Goal: Transaction & Acquisition: Purchase product/service

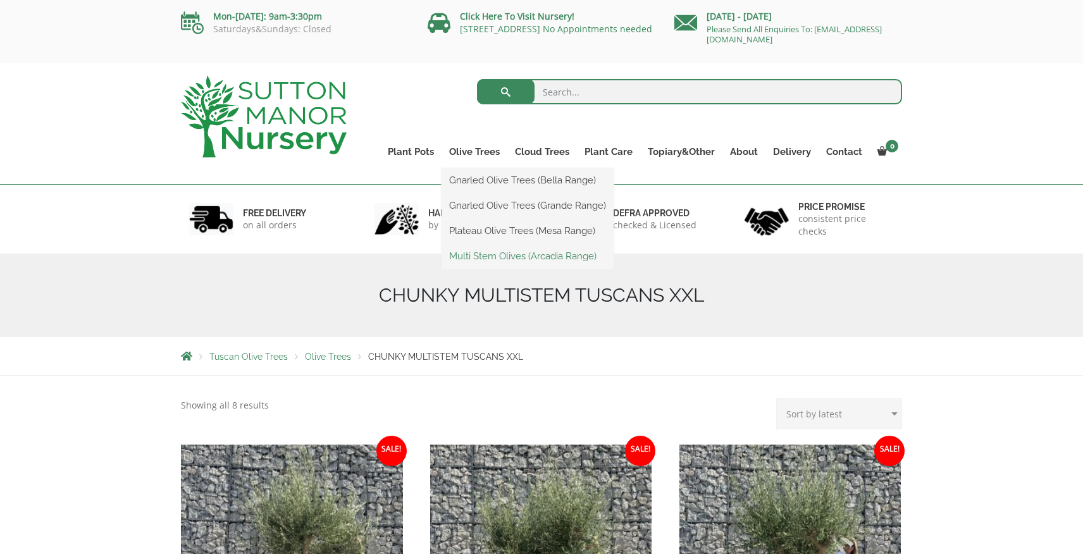
click at [512, 259] on link "Multi Stem Olives (Arcadia Range)" at bounding box center [527, 256] width 172 height 19
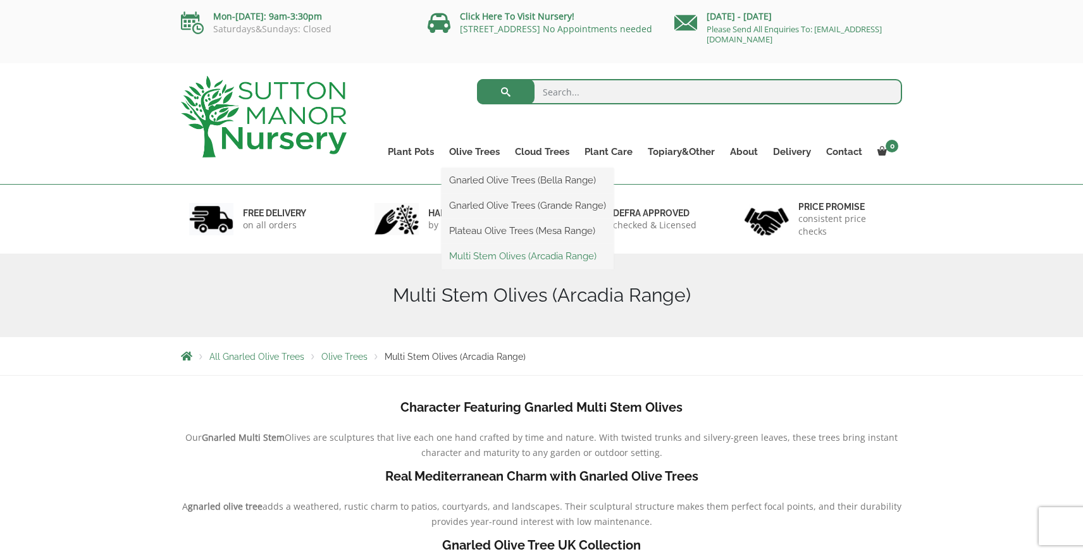
click at [507, 250] on link "Multi Stem Olives (Arcadia Range)" at bounding box center [527, 256] width 172 height 19
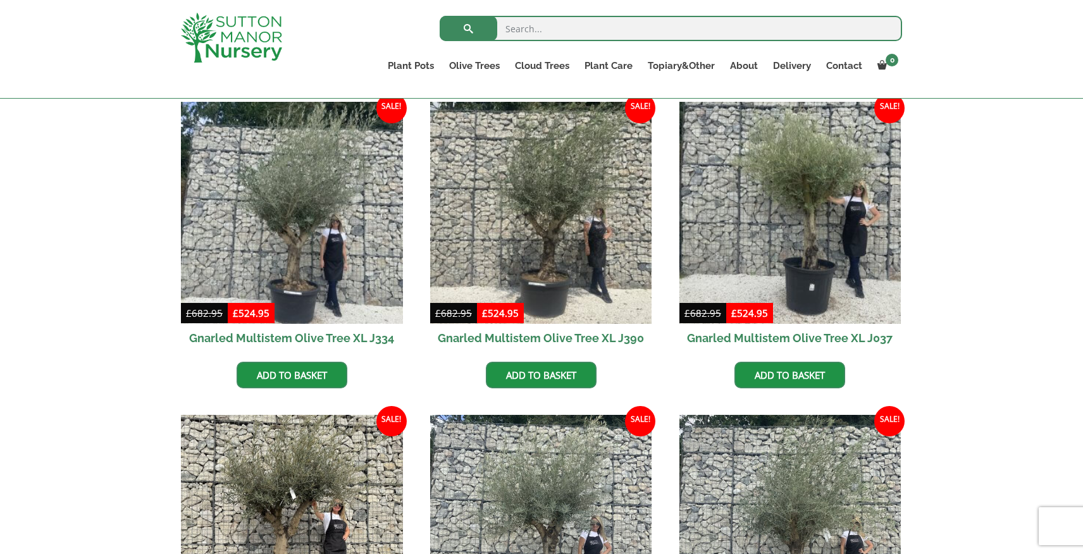
scroll to position [470, 0]
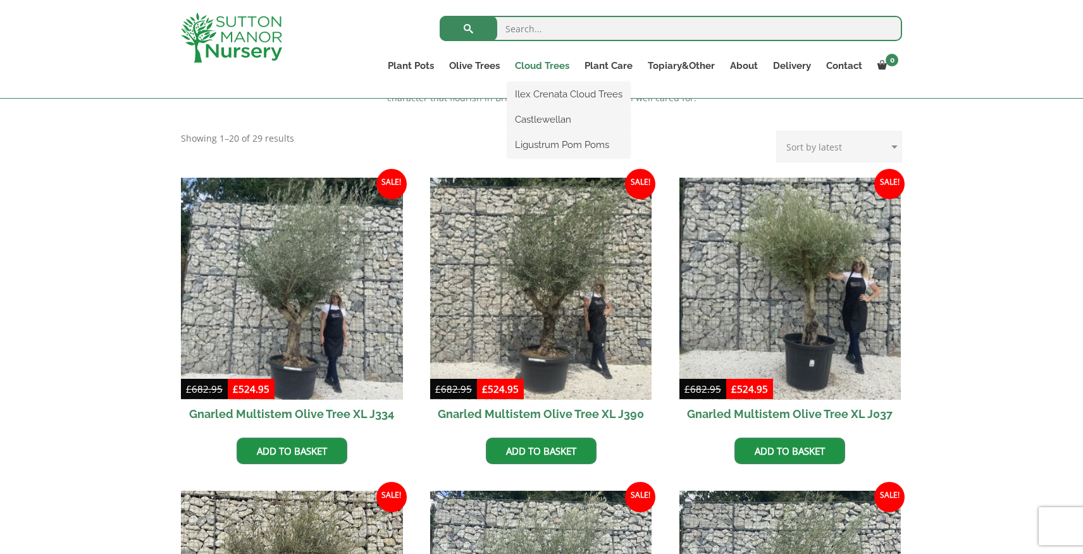
click at [538, 63] on link "Cloud Trees" at bounding box center [542, 66] width 70 height 18
click at [546, 68] on link "Cloud Trees" at bounding box center [542, 66] width 70 height 18
click at [550, 68] on link "Cloud Trees" at bounding box center [542, 66] width 70 height 18
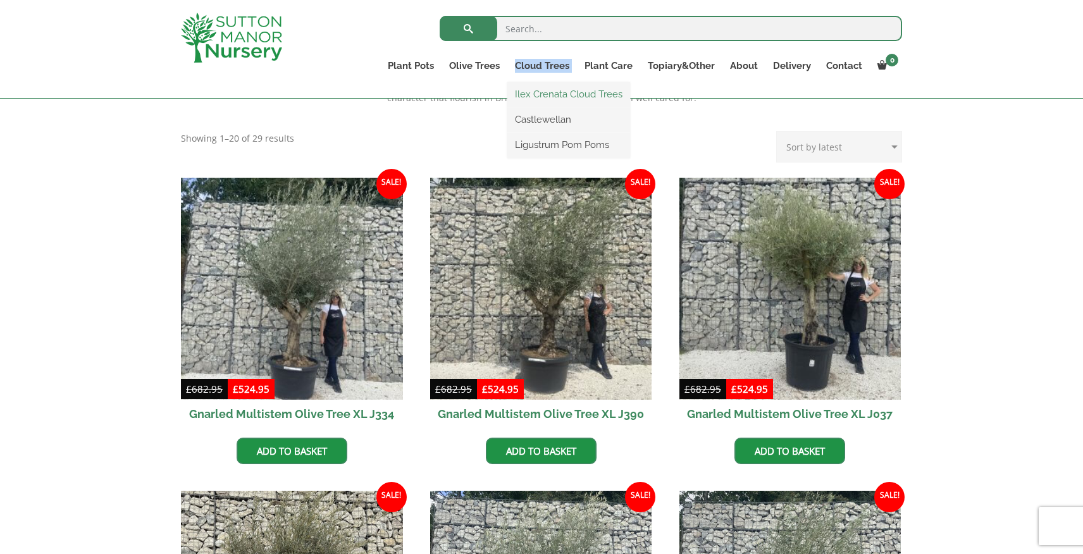
click at [543, 90] on link "Ilex Crenata Cloud Trees" at bounding box center [568, 94] width 123 height 19
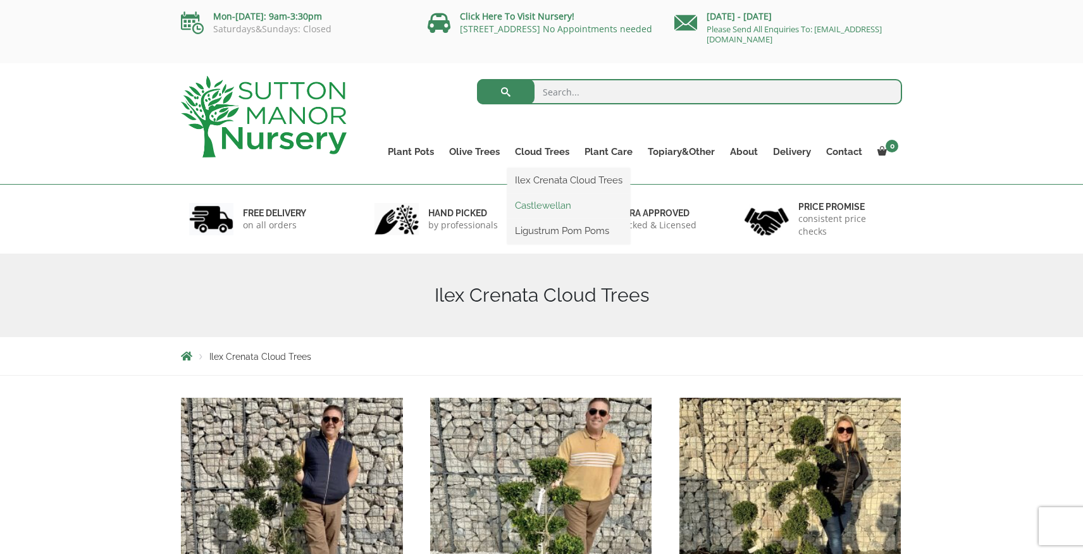
click at [536, 202] on link "Castlewellan" at bounding box center [568, 205] width 123 height 19
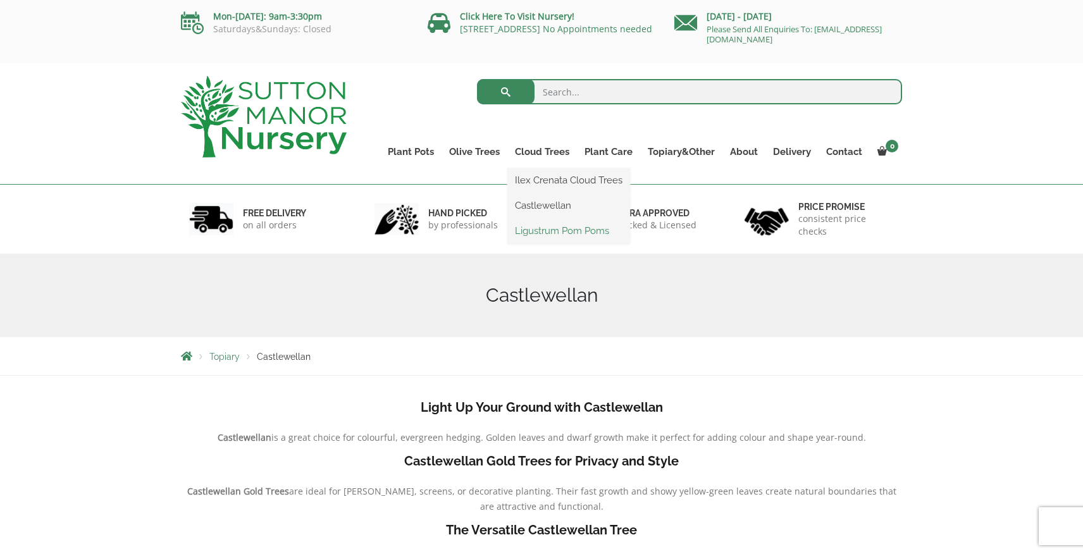
click at [528, 233] on link "Ligustrum Pom Poms" at bounding box center [568, 230] width 123 height 19
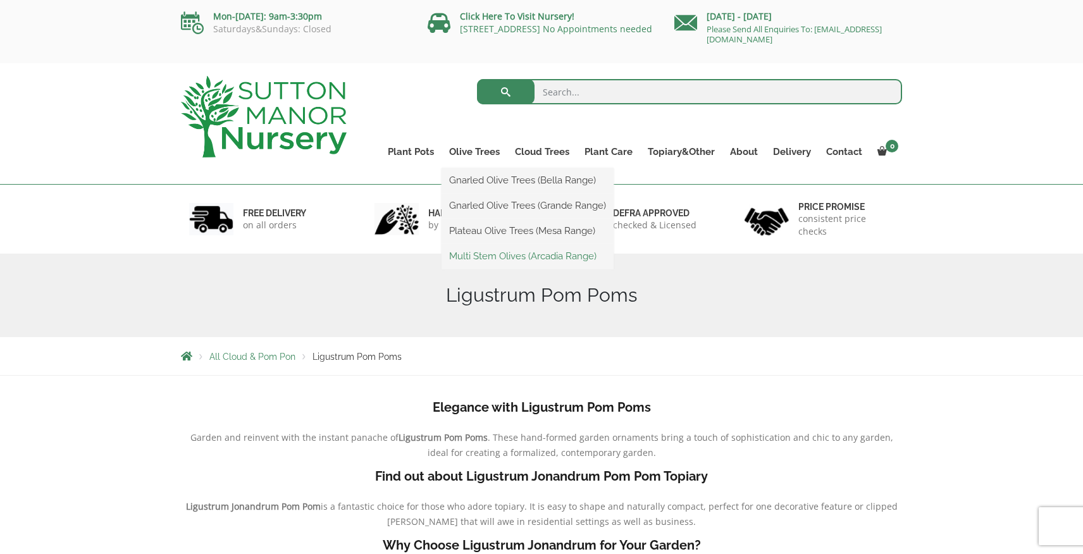
click at [486, 257] on link "Multi Stem Olives (Arcadia Range)" at bounding box center [527, 256] width 172 height 19
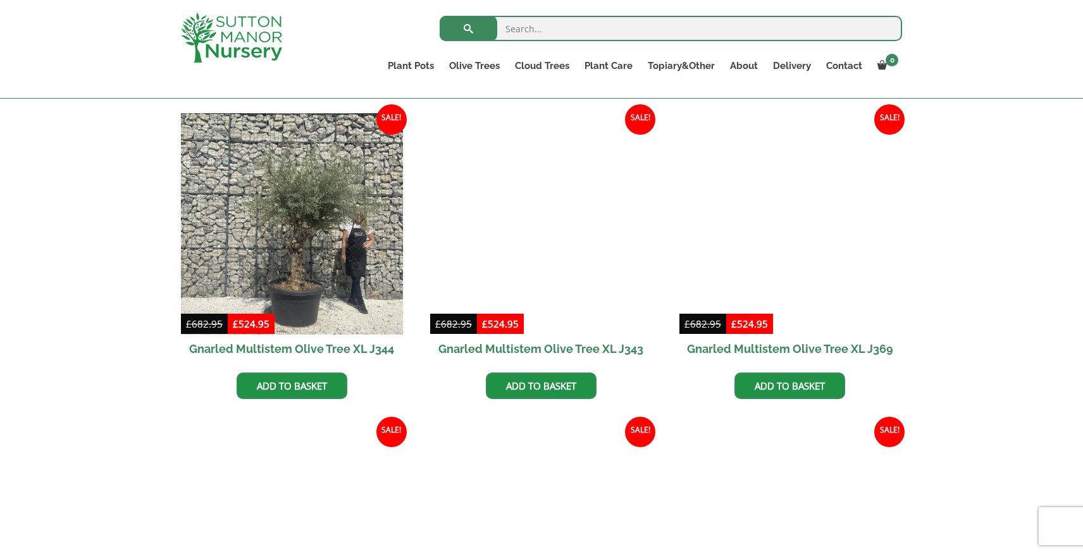
scroll to position [1475, 0]
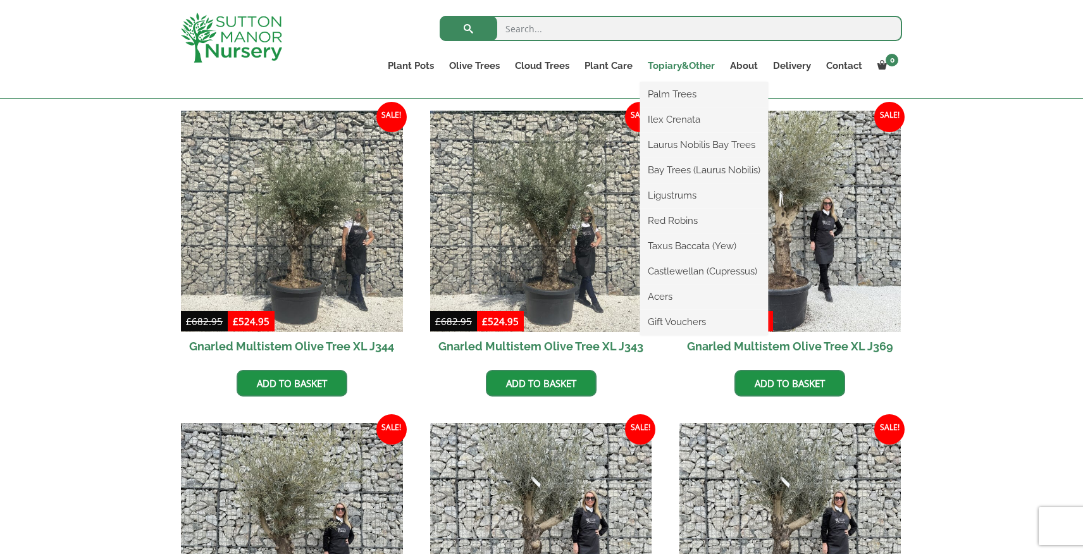
click at [683, 66] on link "Topiary&Other" at bounding box center [681, 66] width 82 height 18
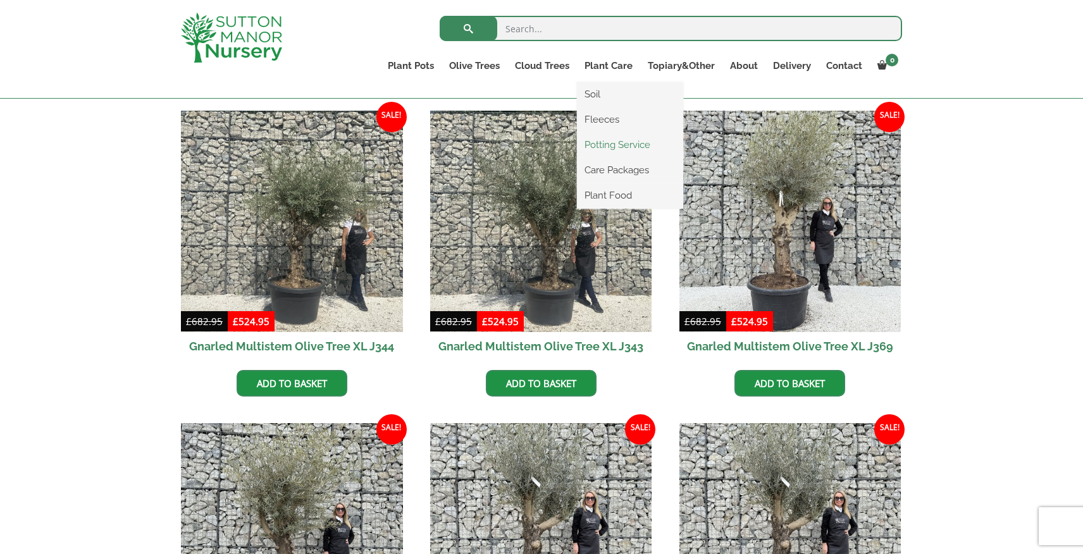
click at [614, 144] on link "Potting Service" at bounding box center [630, 144] width 106 height 19
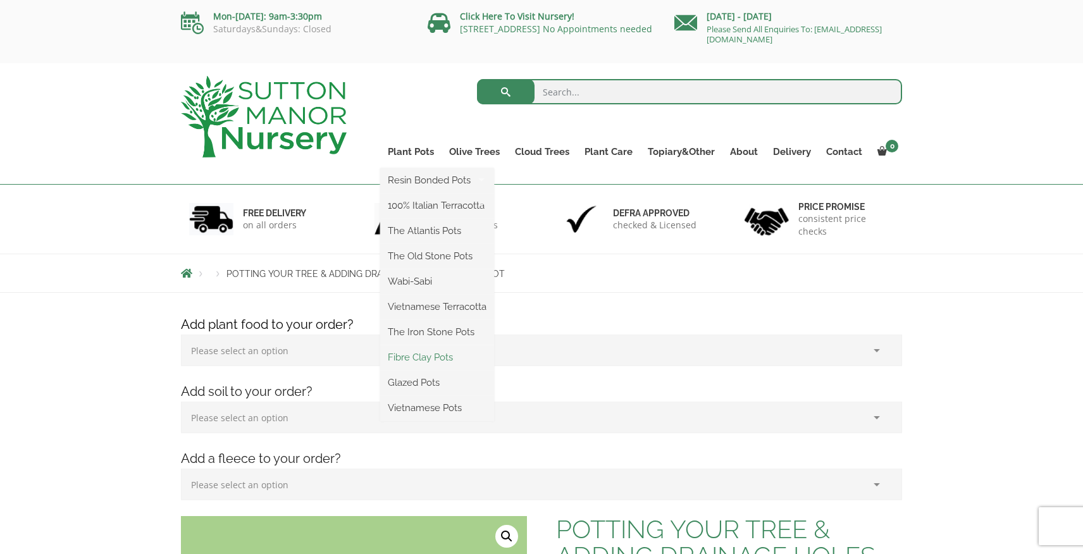
click at [421, 355] on link "Fibre Clay Pots" at bounding box center [437, 357] width 114 height 19
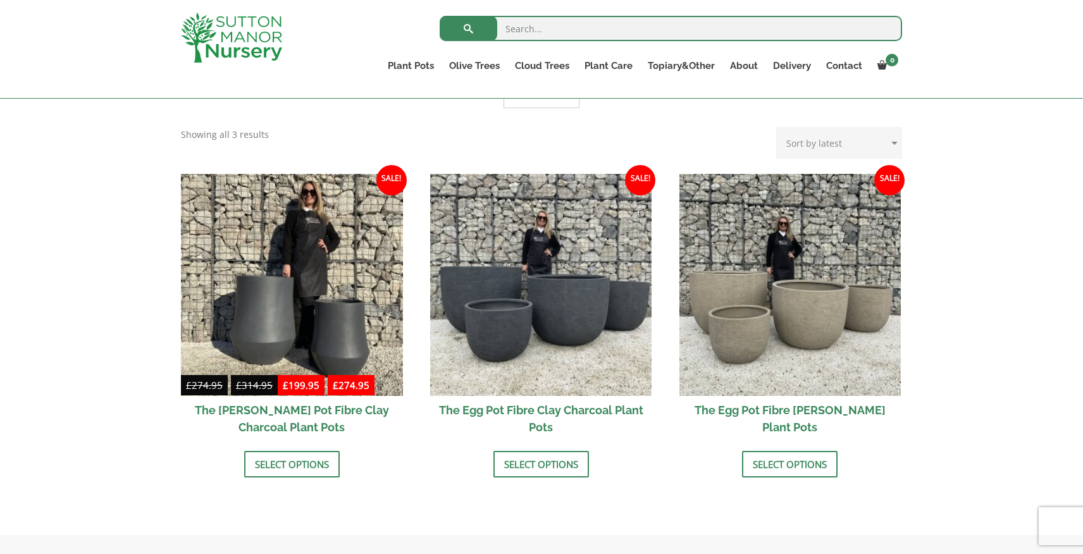
scroll to position [341, 0]
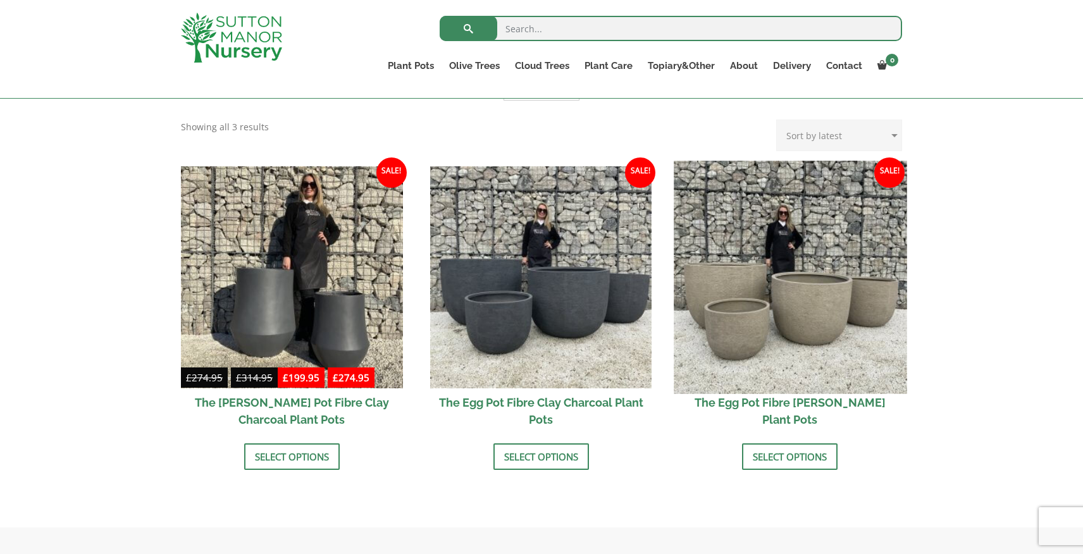
click at [825, 333] on img at bounding box center [790, 277] width 233 height 233
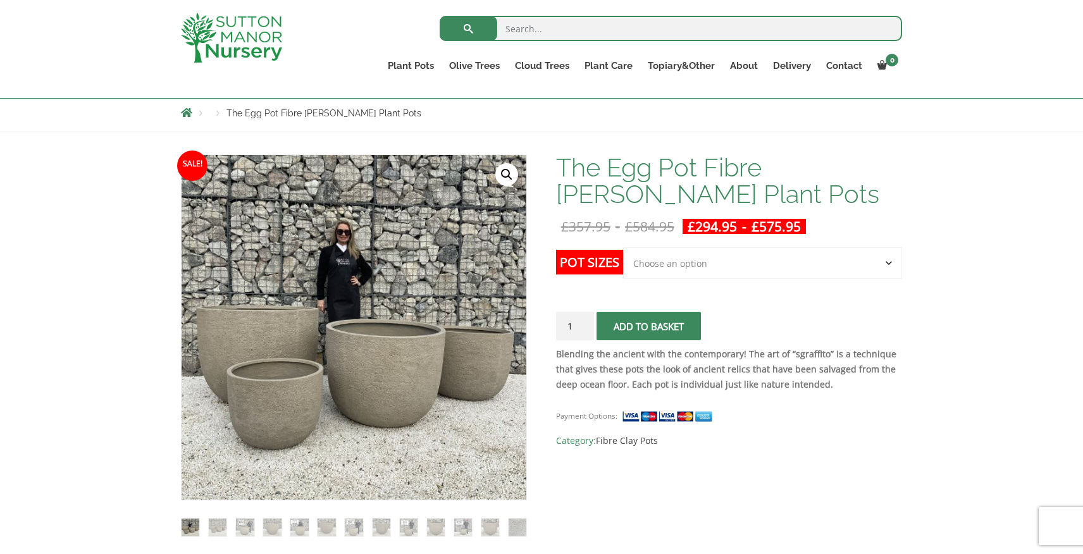
scroll to position [139, 0]
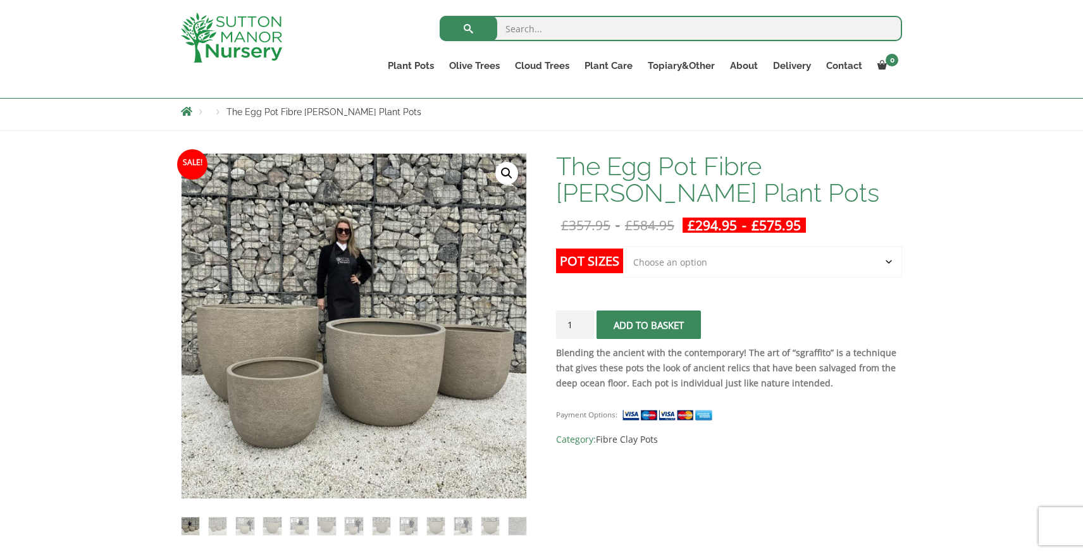
click at [687, 258] on select "Choose an option Click here to buy the 5th To Largest Pot In The Picture Click …" at bounding box center [762, 262] width 279 height 32
select select "Click here to buy The Largest Pot In The Picture"
click at [623, 246] on select "Choose an option Click here to buy the 5th To Largest Pot In The Picture Click …" at bounding box center [762, 262] width 279 height 32
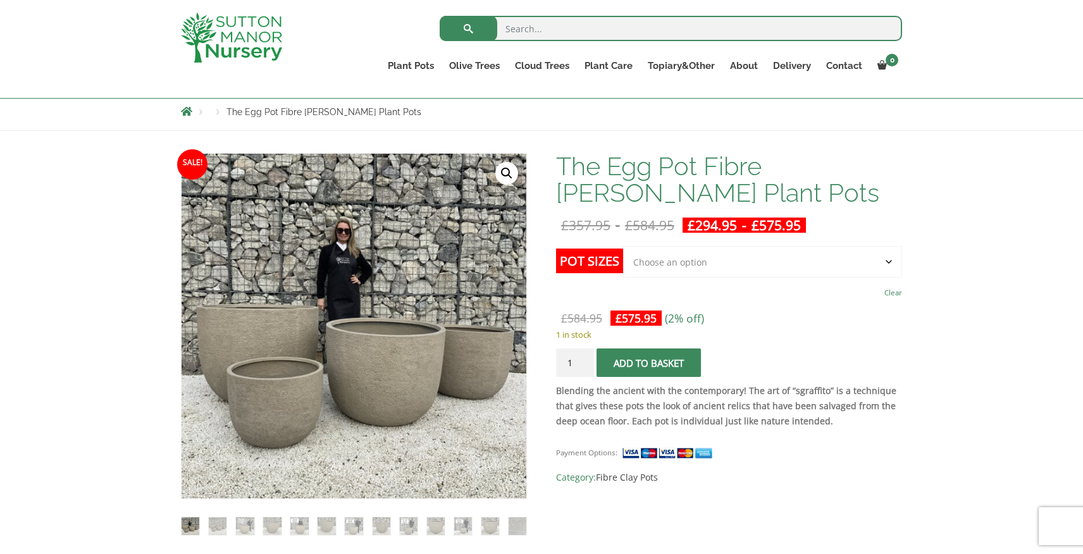
click at [639, 366] on button "Add to basket" at bounding box center [648, 362] width 104 height 28
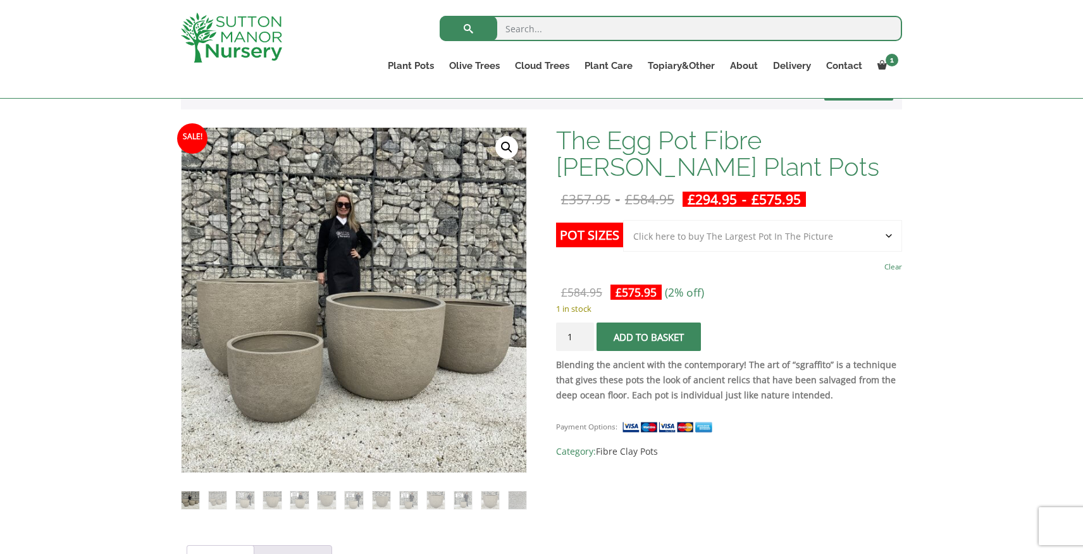
scroll to position [246, 0]
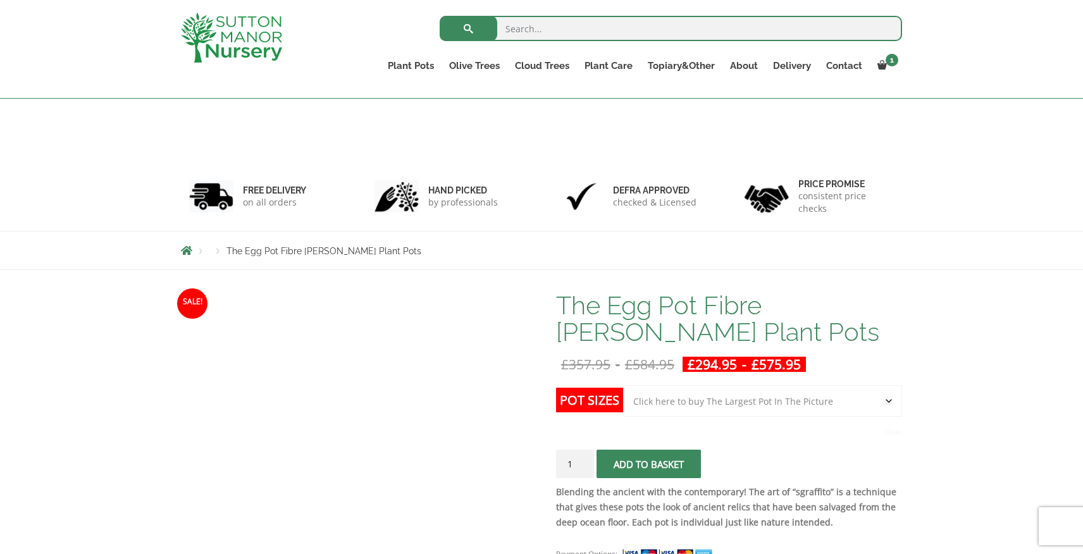
select select "Click here to buy The Largest Pot In The Picture"
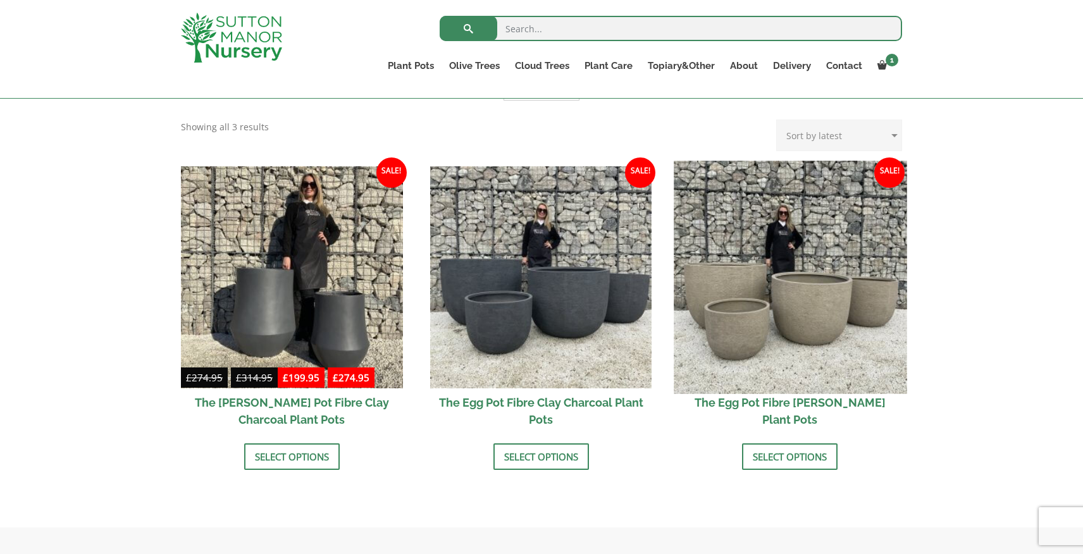
click at [791, 336] on img at bounding box center [790, 277] width 233 height 233
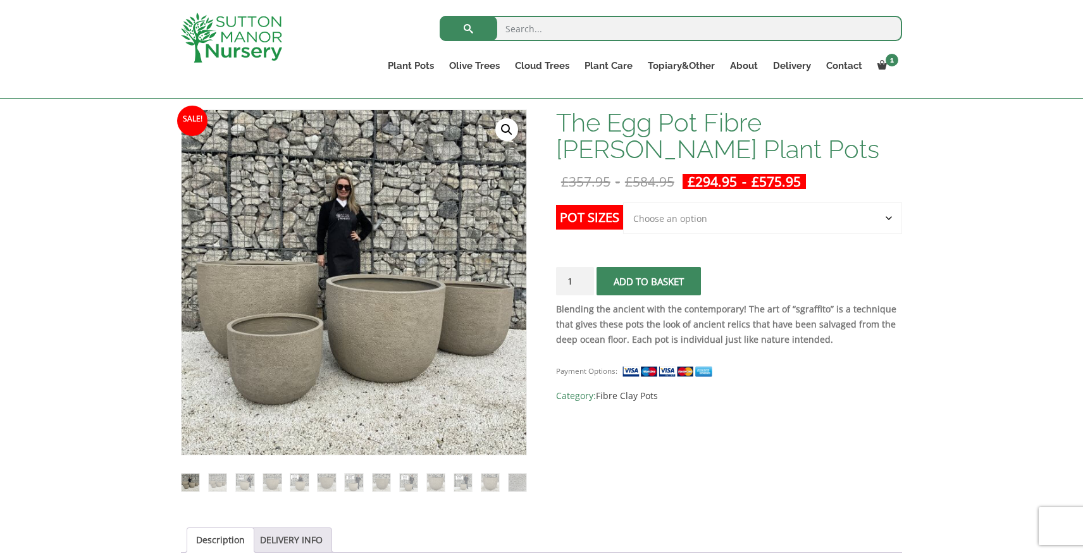
scroll to position [183, 0]
click at [682, 223] on select "Choose an option Click here to buy the 5th To Largest Pot In The Picture Click …" at bounding box center [762, 218] width 279 height 32
click at [623, 202] on select "Choose an option Click here to buy the 5th To Largest Pot In The Picture Click …" at bounding box center [762, 218] width 279 height 32
select select "Click here to buy the 5th To Largest Pot In The Picture"
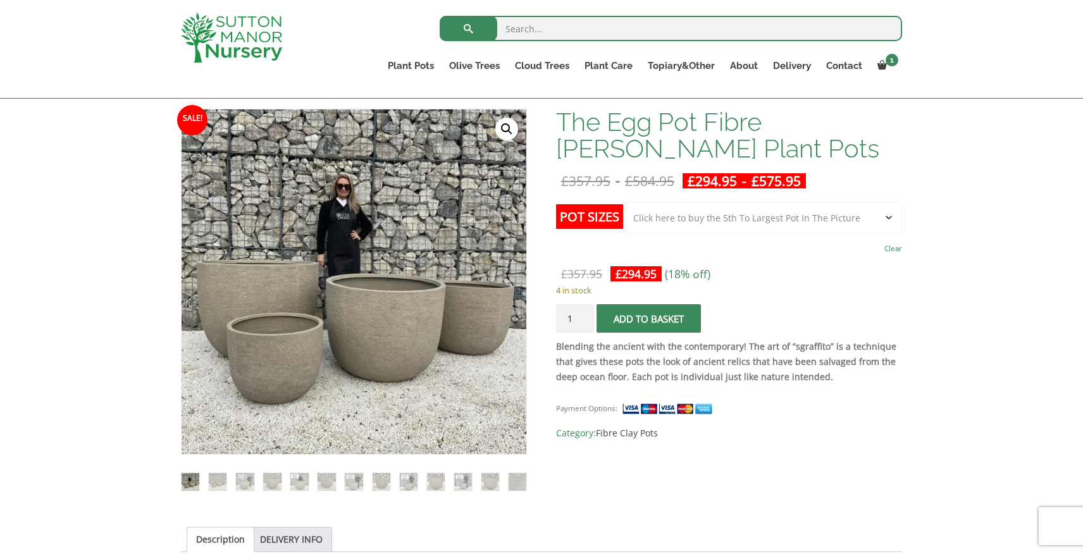
click at [655, 324] on button "Add to basket" at bounding box center [648, 318] width 104 height 28
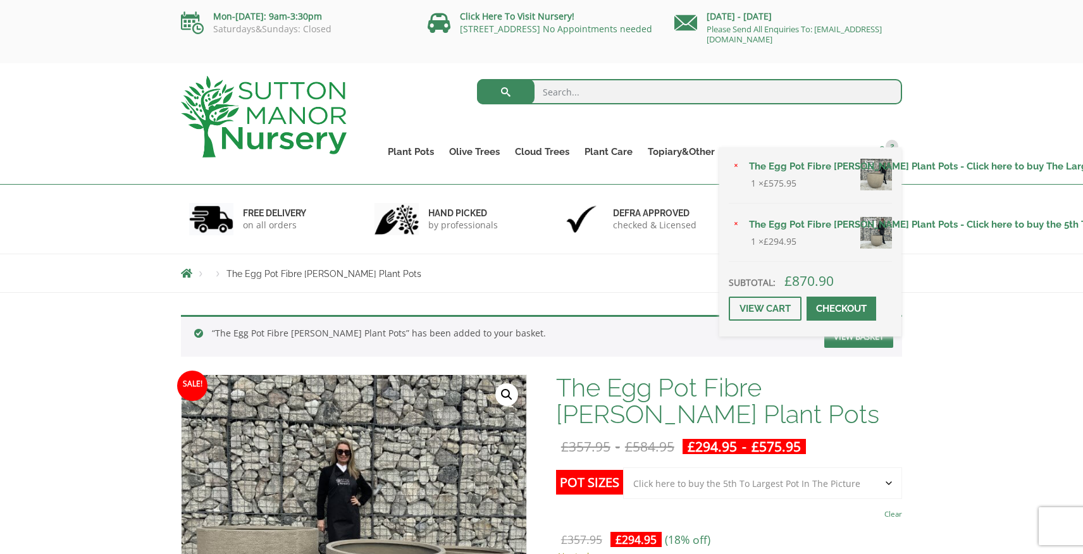
click at [887, 145] on span "2" at bounding box center [891, 146] width 13 height 13
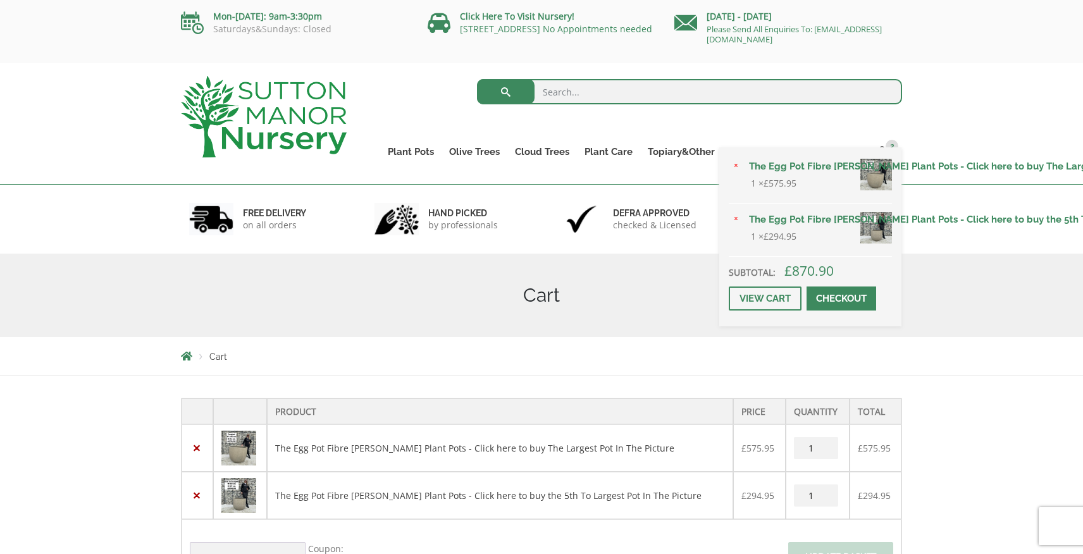
click at [841, 298] on span at bounding box center [841, 298] width 0 height 0
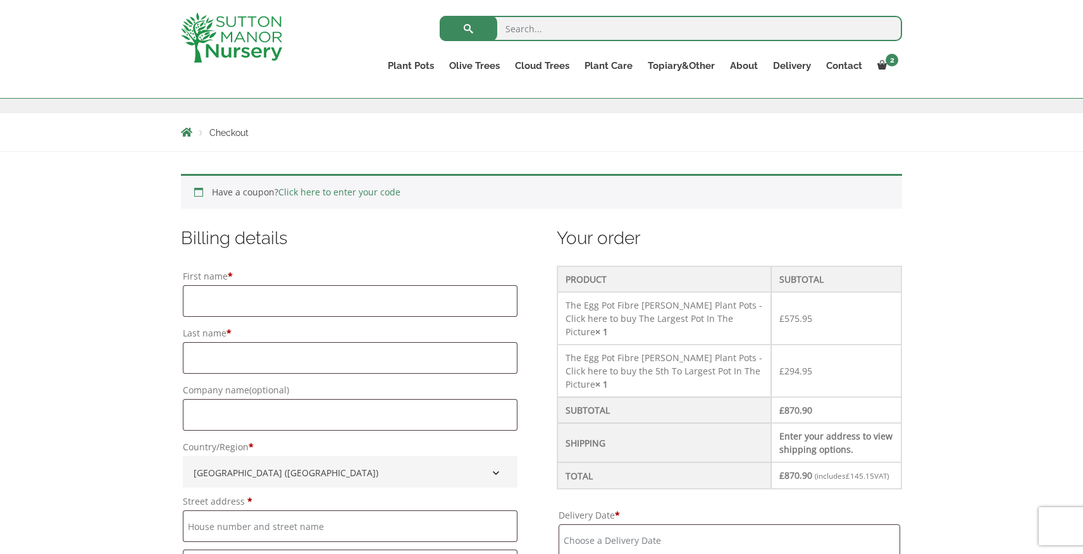
scroll to position [238, 0]
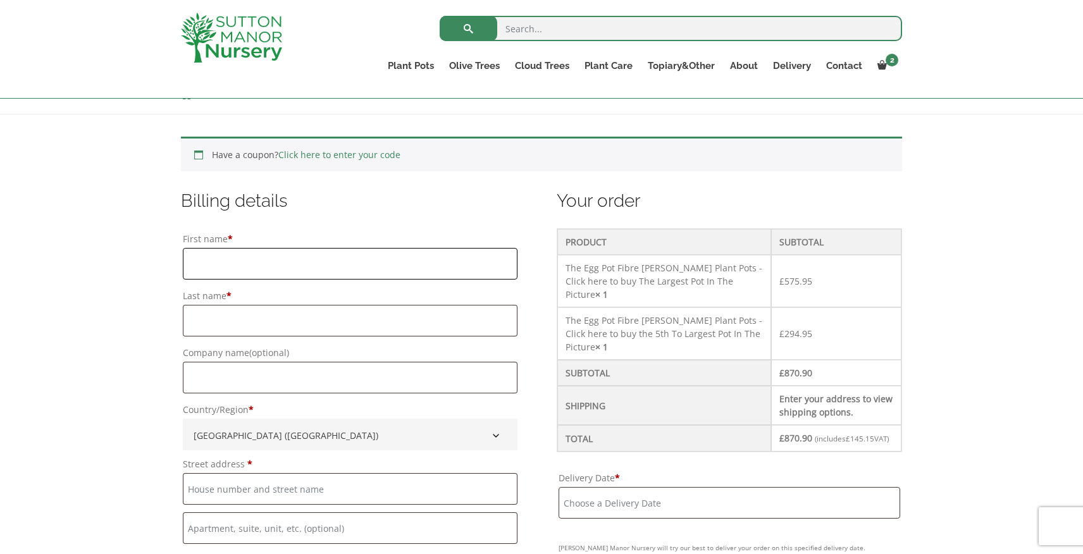
click at [238, 249] on input "First name *" at bounding box center [350, 264] width 335 height 32
type input "Guy"
type input "Remond"
type input "Guy"
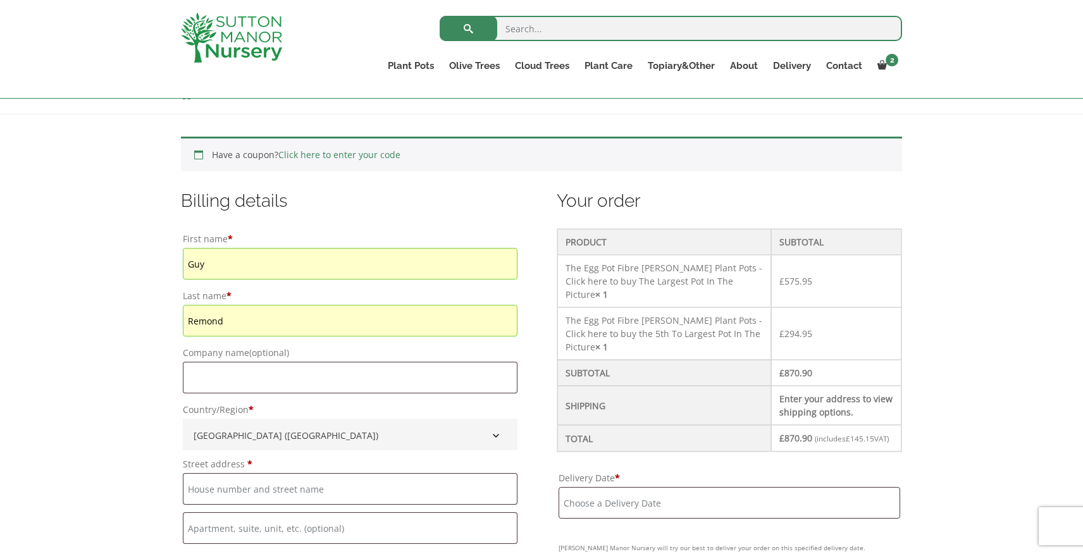
type input "Remond"
type input "Sky Blue Consultants"
type input "129 Middlewich Raod"
type input "CW11 1FH"
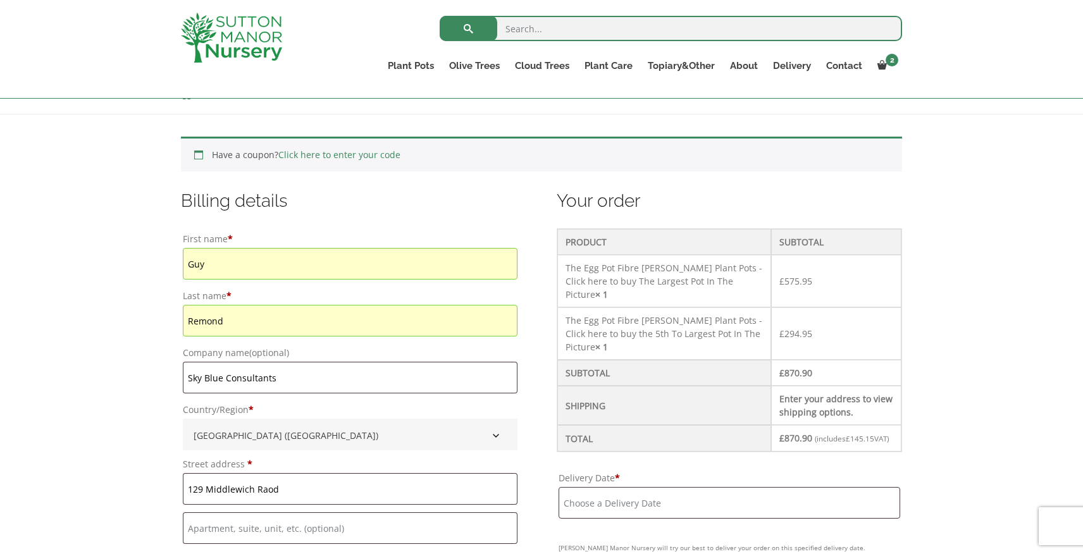
type input "129 Middlewich Raod"
type input "CW11 1FH"
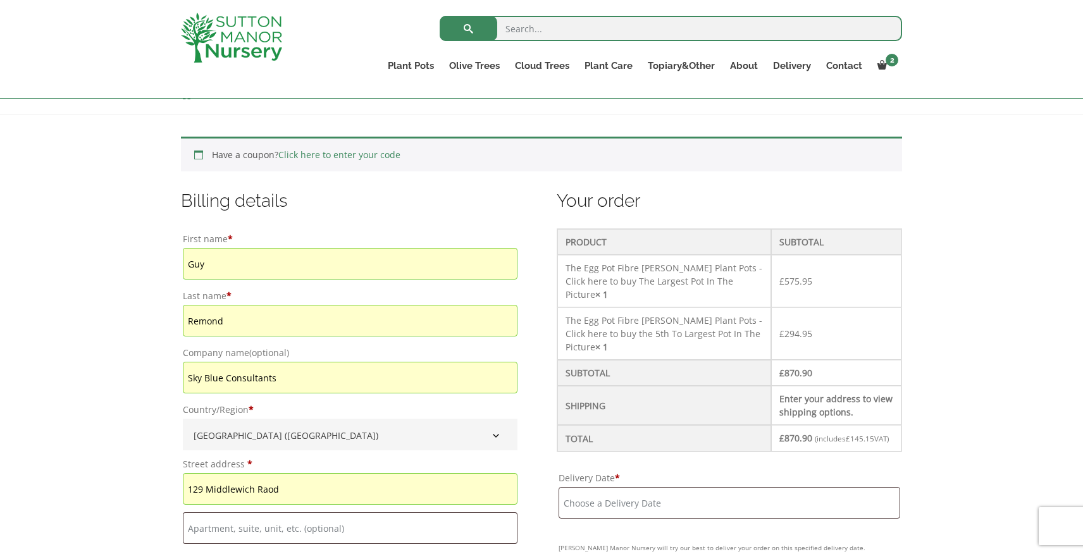
type input "07866462081"
type input "guyremond@gmail.com"
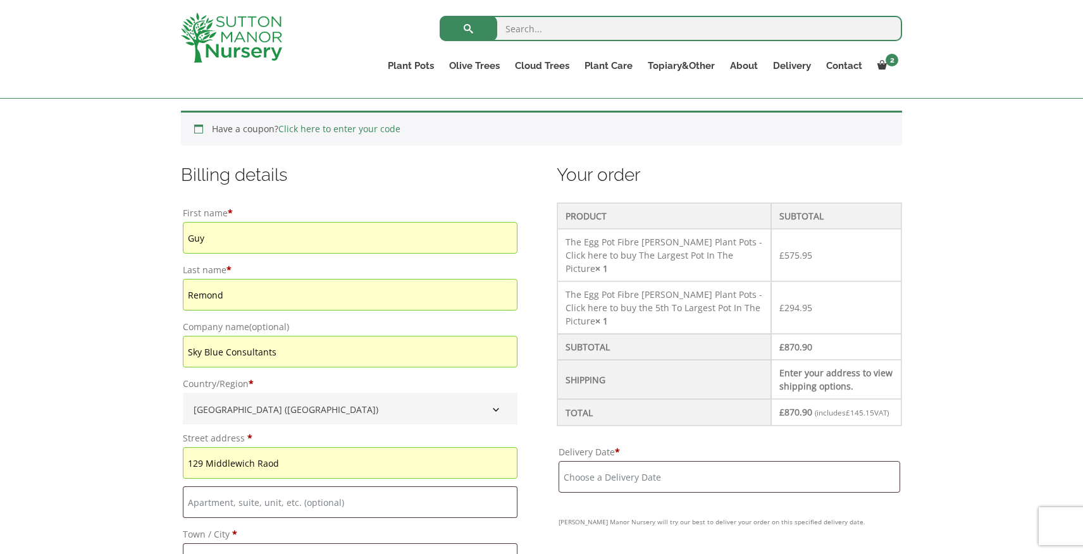
click at [285, 345] on input "Sky Blue Consultants" at bounding box center [350, 352] width 335 height 32
click at [284, 352] on input "Sky Blue Consultants" at bounding box center [350, 352] width 335 height 32
drag, startPoint x: 284, startPoint y: 352, endPoint x: 236, endPoint y: 355, distance: 48.2
click at [236, 355] on input "Sky Blue Consultants" at bounding box center [350, 352] width 335 height 32
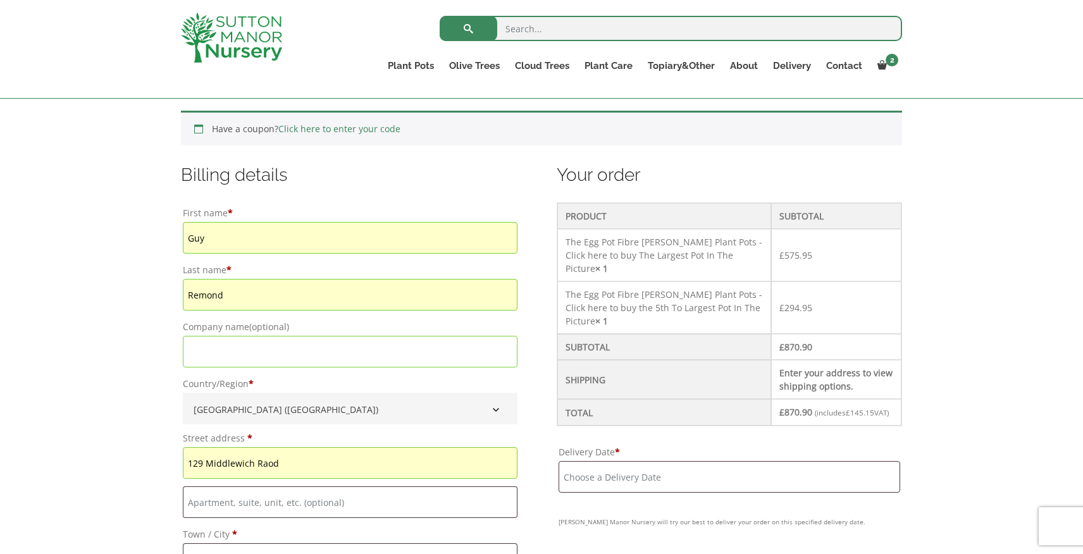
drag, startPoint x: 293, startPoint y: 464, endPoint x: 219, endPoint y: 463, distance: 73.4
click at [219, 463] on input "129 Middlewich Raod" at bounding box center [350, 463] width 335 height 32
click at [301, 469] on input "129 Middlewich Raod" at bounding box center [350, 463] width 335 height 32
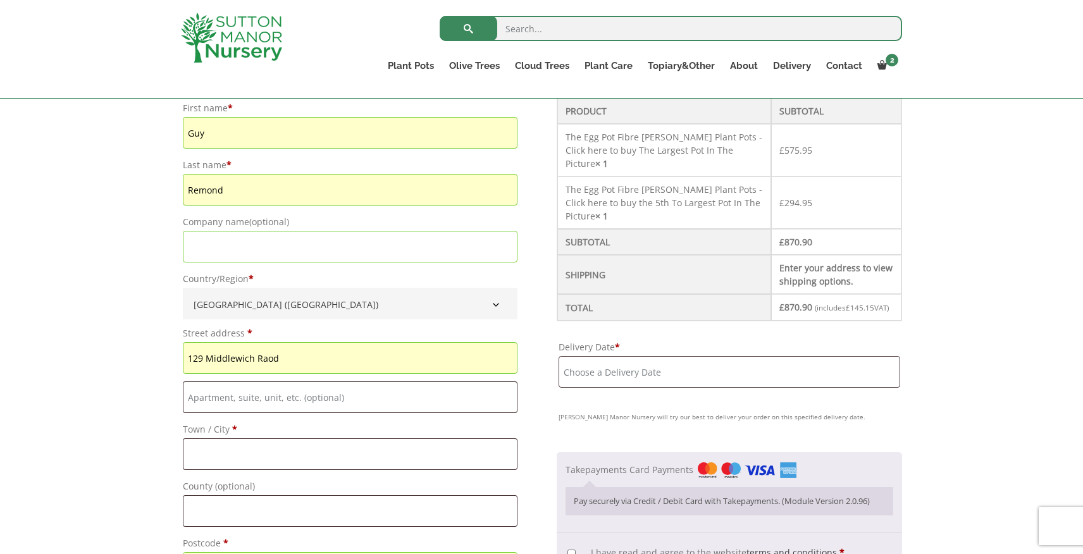
scroll to position [374, 0]
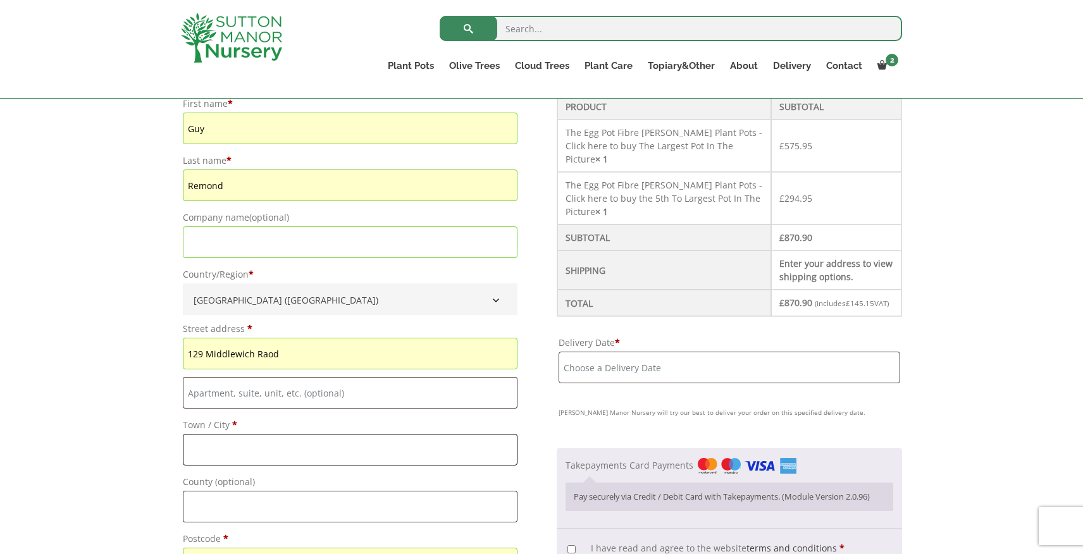
click at [266, 441] on input "Town / City *" at bounding box center [350, 450] width 335 height 32
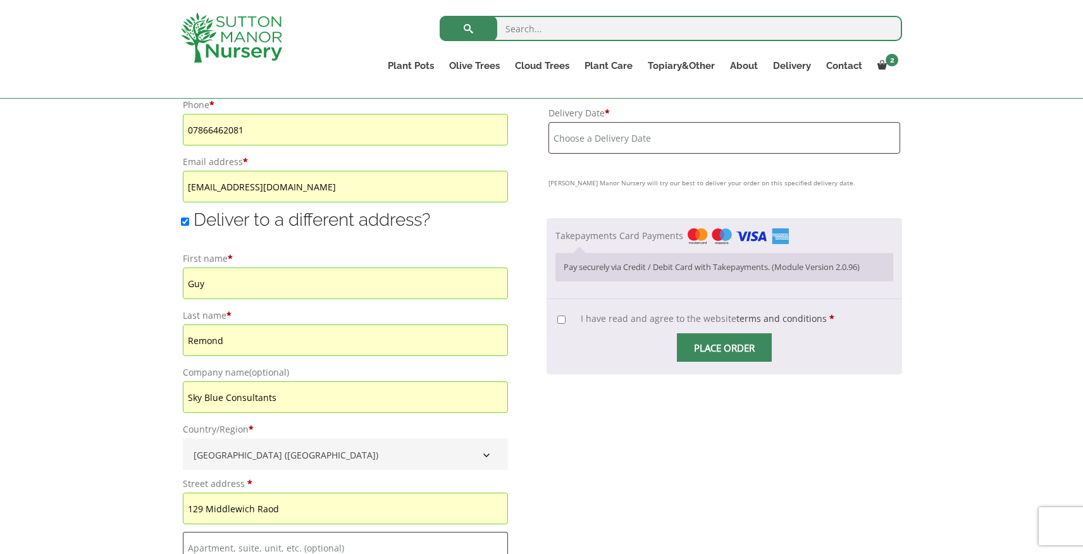
scroll to position [873, 0]
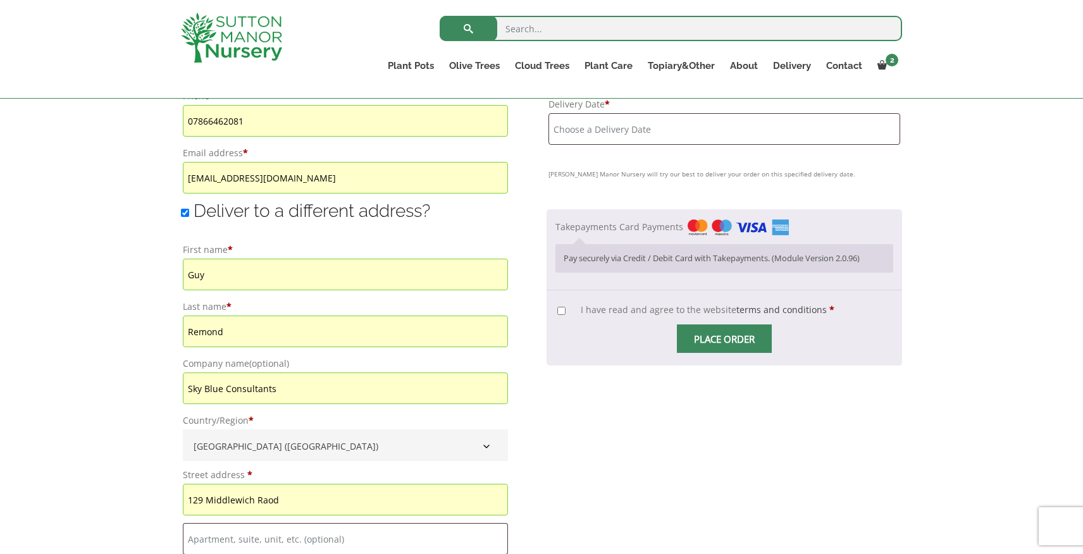
type input "Sandbach"
drag, startPoint x: 290, startPoint y: 391, endPoint x: 183, endPoint y: 387, distance: 107.0
click at [183, 387] on input "Sky Blue Consultants" at bounding box center [345, 388] width 325 height 32
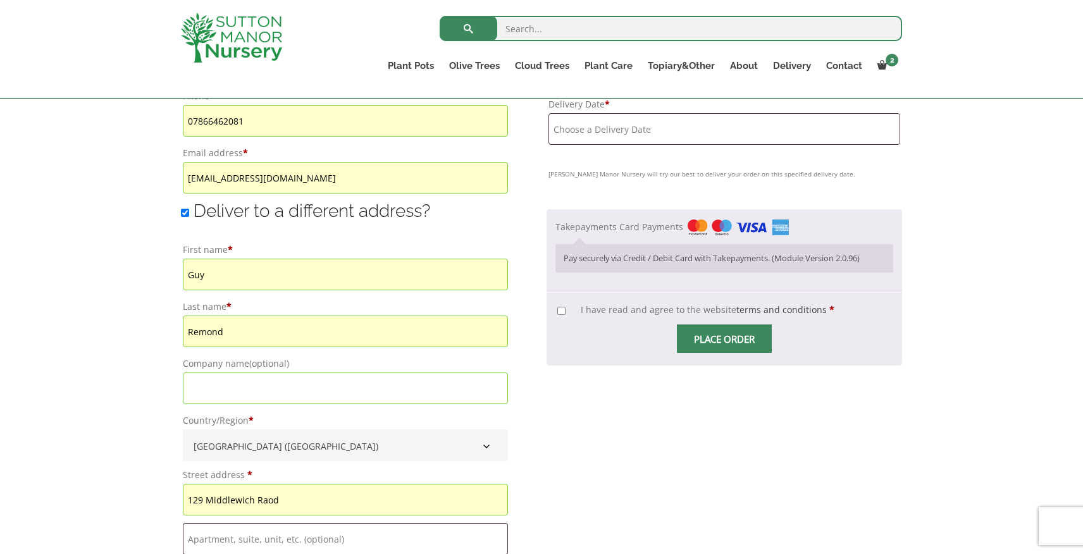
drag, startPoint x: 292, startPoint y: 500, endPoint x: 152, endPoint y: 490, distance: 140.7
click at [152, 491] on div "Have a coupon? Click here to enter your code Apply coupon Billing details First…" at bounding box center [541, 156] width 1083 height 1352
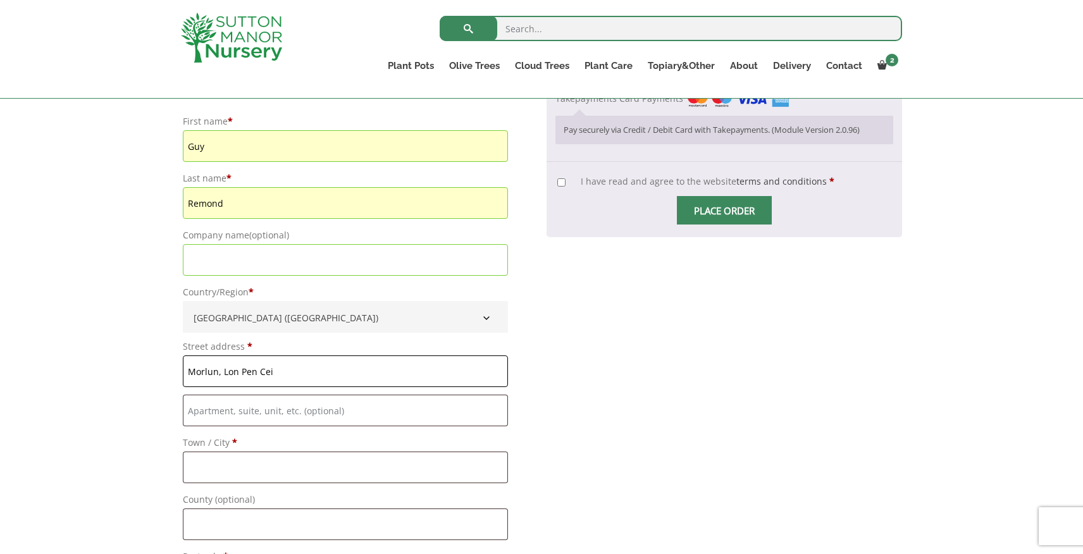
scroll to position [1002, 0]
type input "Morlun, Lon Pen Cei"
click at [224, 467] on input "Town / City *" at bounding box center [345, 467] width 325 height 32
type input "Abersoch"
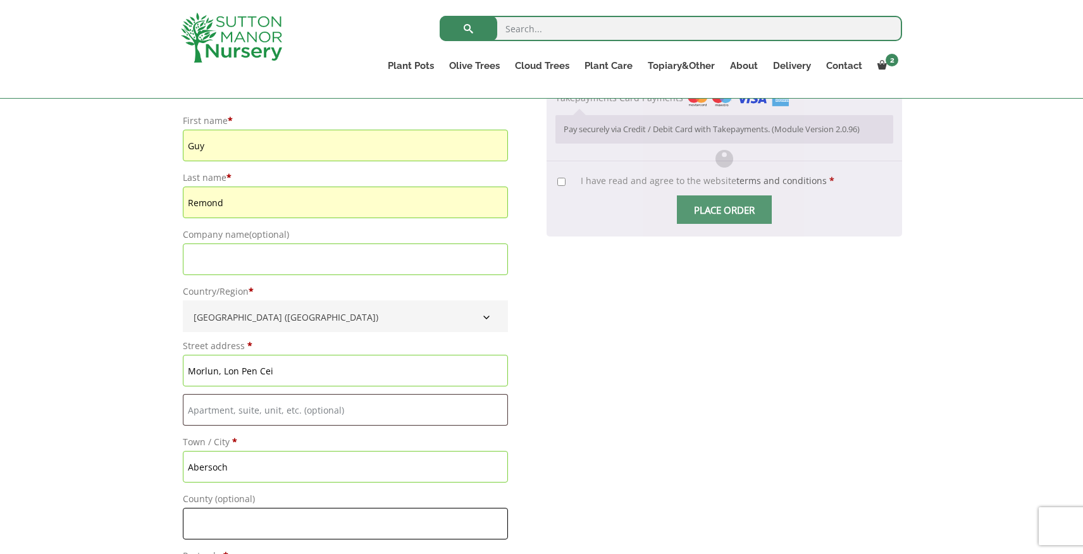
click at [209, 525] on input "County (optional)" at bounding box center [345, 524] width 325 height 32
type input "Pwllheli"
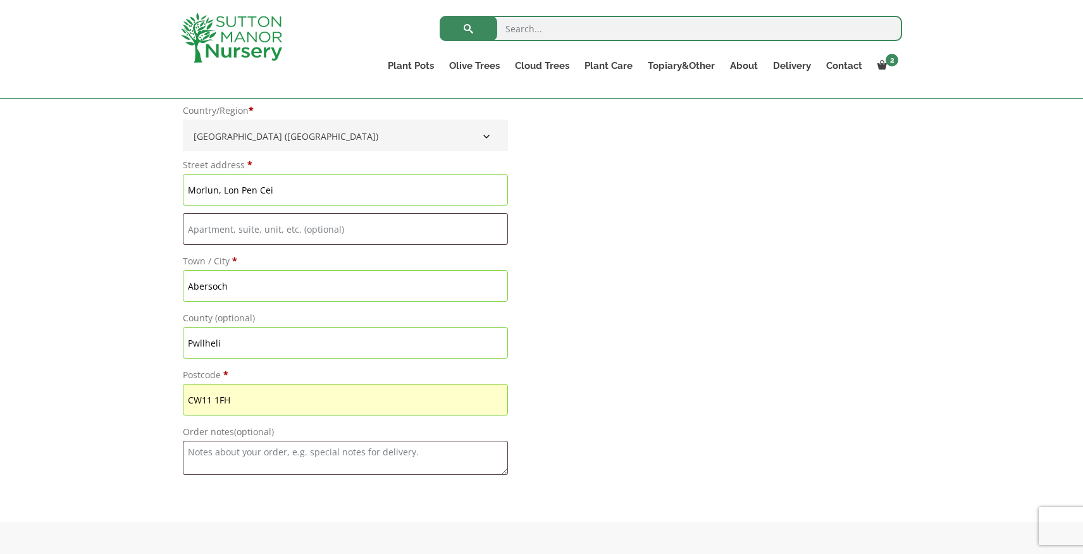
scroll to position [1185, 0]
click at [251, 394] on input "CW11 1FH" at bounding box center [345, 398] width 325 height 32
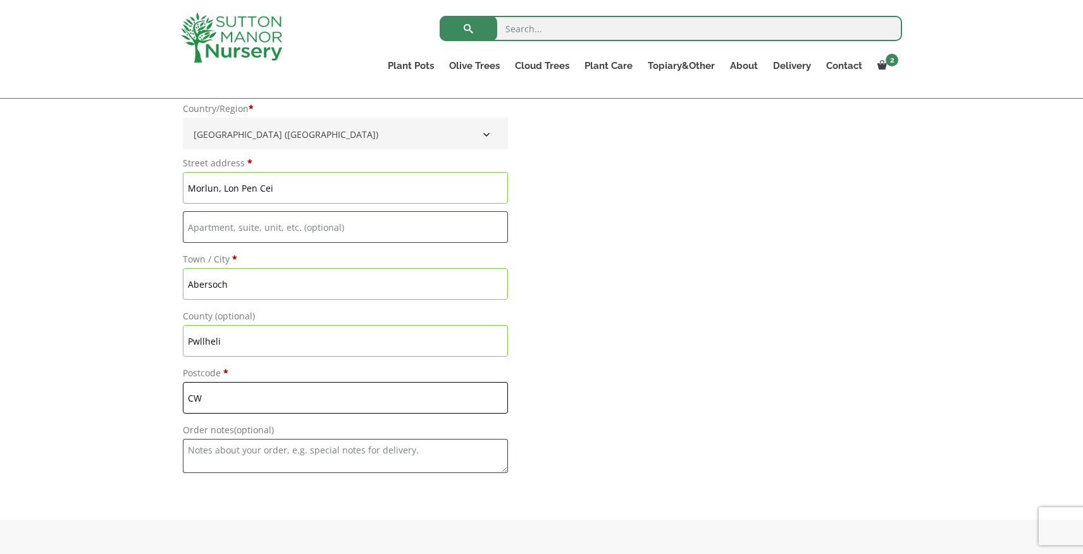
type input "C"
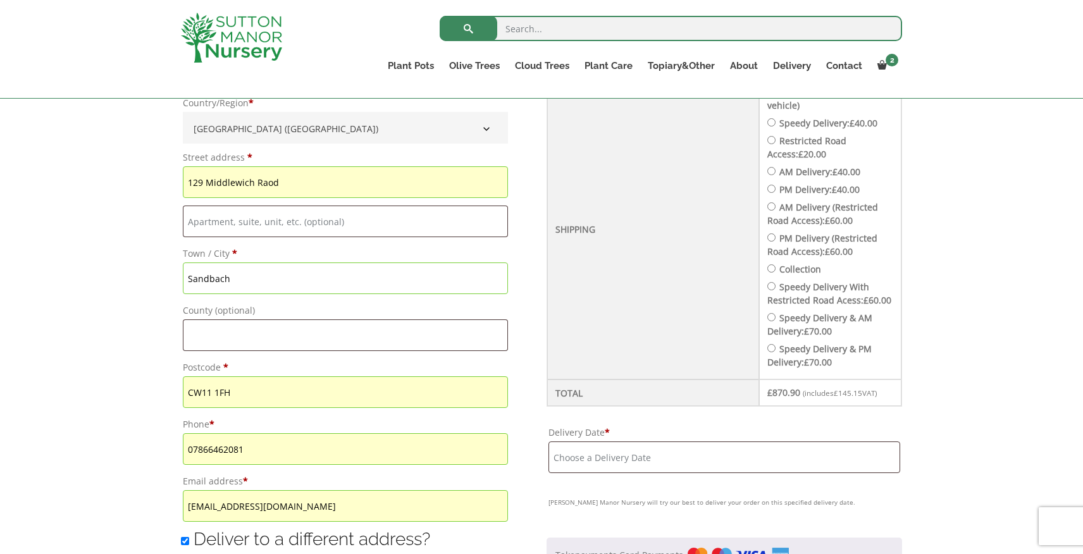
scroll to position [553, 0]
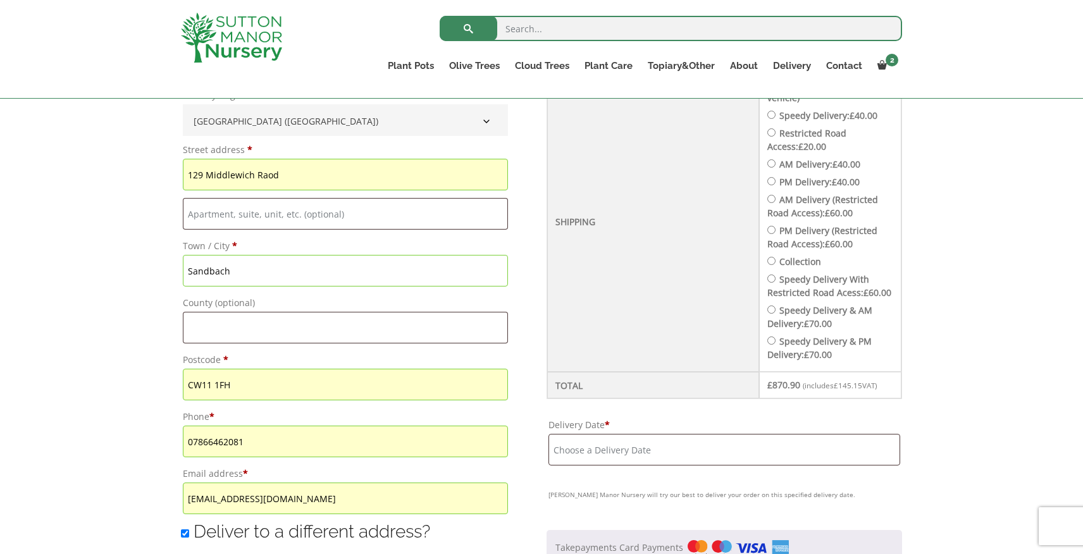
type input "LL53 7AY"
click at [597, 464] on input "Delivery Date *" at bounding box center [724, 450] width 352 height 32
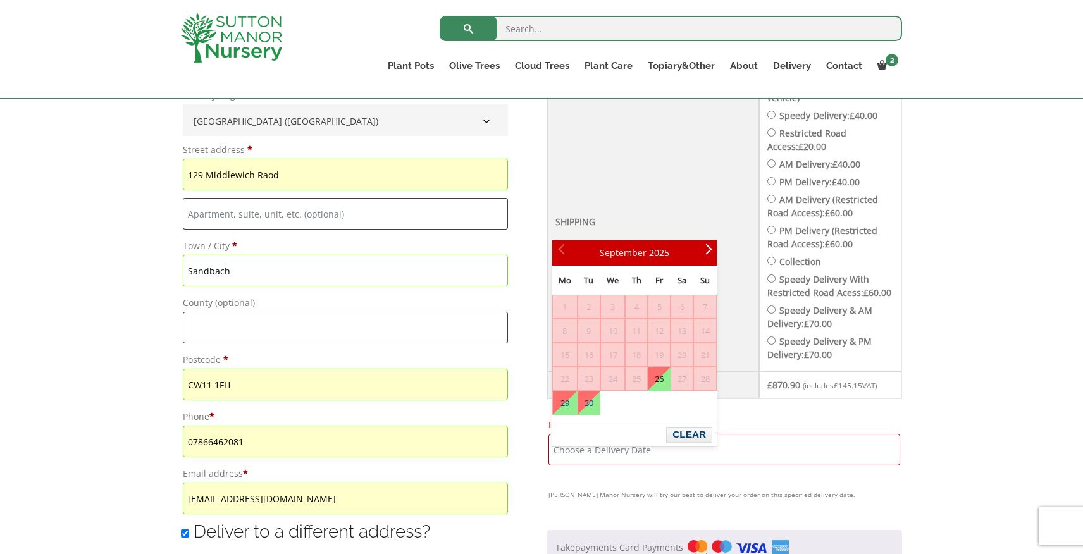
click at [665, 381] on link "26" at bounding box center [659, 378] width 22 height 23
type input "[DATE]"
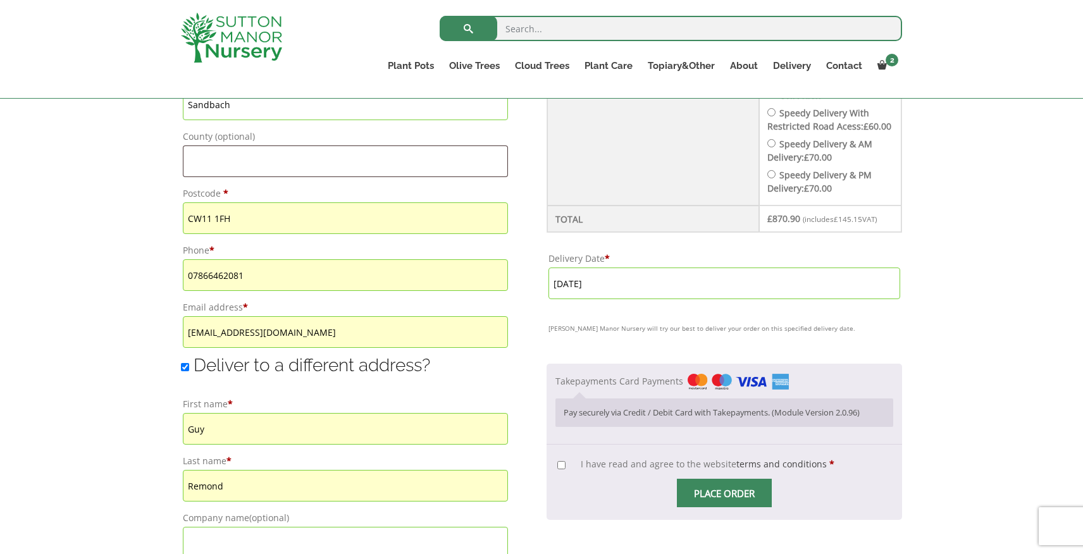
scroll to position [727, 0]
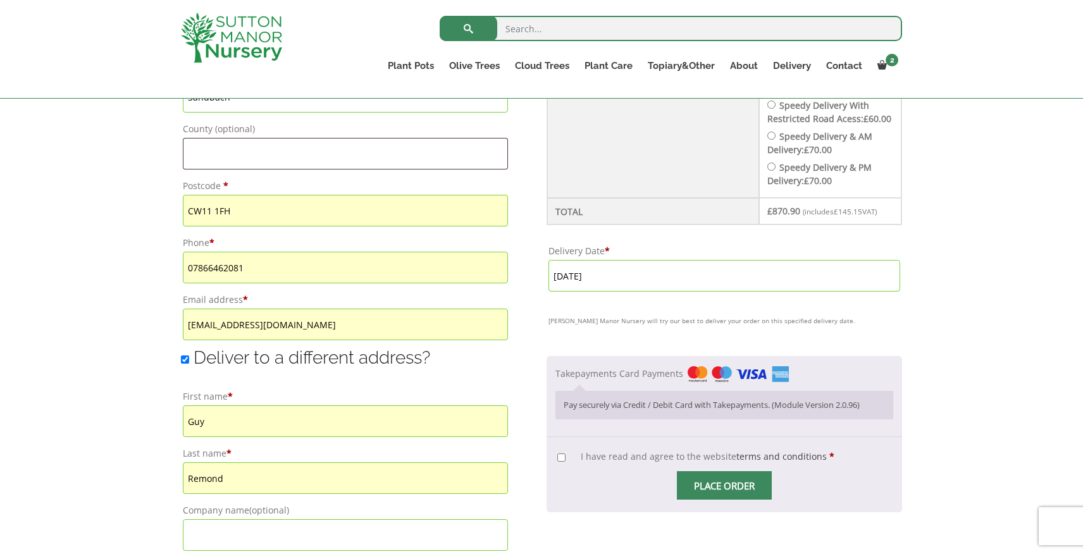
click at [565, 462] on input "I have read and agree to the website terms and conditions *" at bounding box center [561, 457] width 8 height 8
checkbox input "true"
click at [737, 500] on input "Place order" at bounding box center [724, 485] width 95 height 28
